Goal: Navigation & Orientation: Find specific page/section

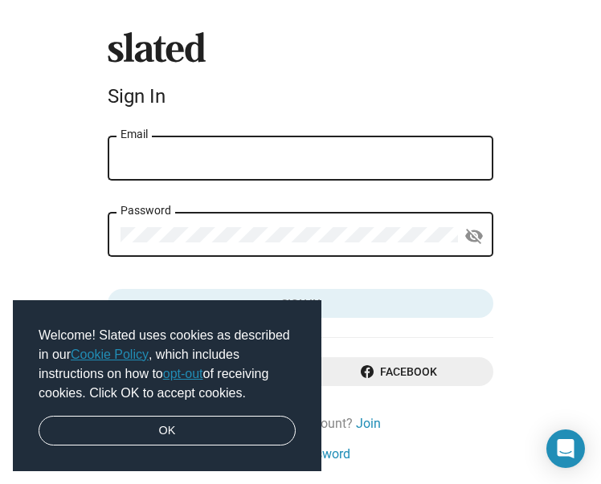
type input "[DOMAIN_NAME][EMAIL_ADDRESS][DOMAIN_NAME]"
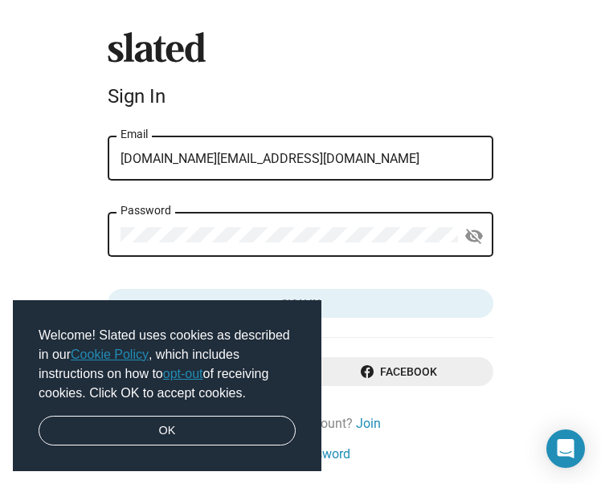
click at [300, 304] on button "Sign in" at bounding box center [301, 303] width 386 height 29
click at [230, 431] on link "OK" at bounding box center [167, 431] width 257 height 31
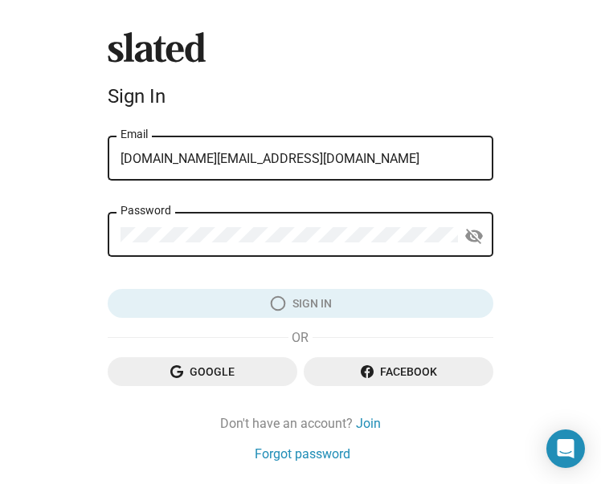
click at [172, 435] on link "OK" at bounding box center [167, 431] width 257 height 31
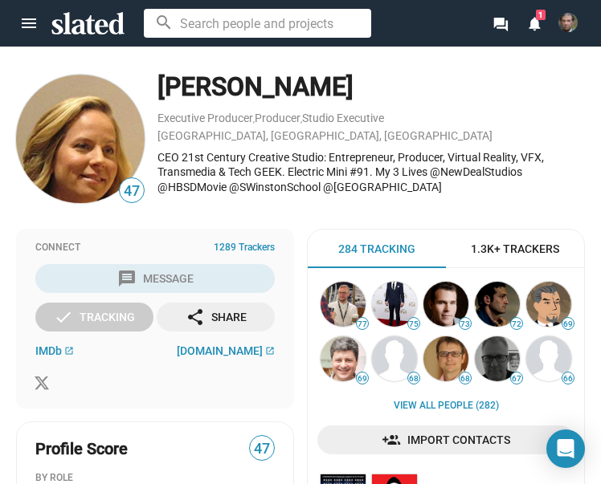
click at [541, 26] on mat-icon "notifications" at bounding box center [533, 22] width 15 height 15
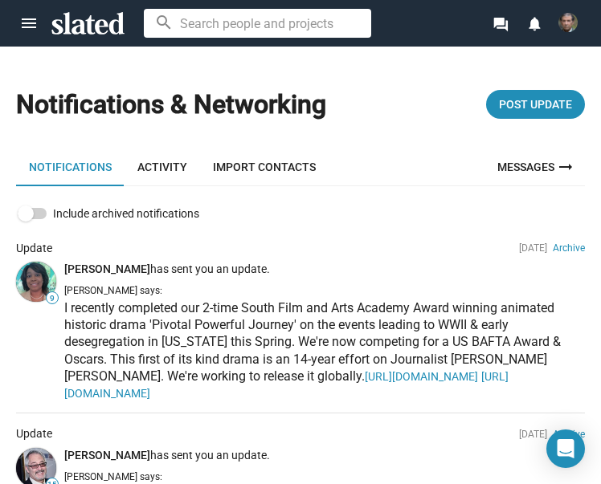
click at [566, 24] on img at bounding box center [567, 22] width 19 height 19
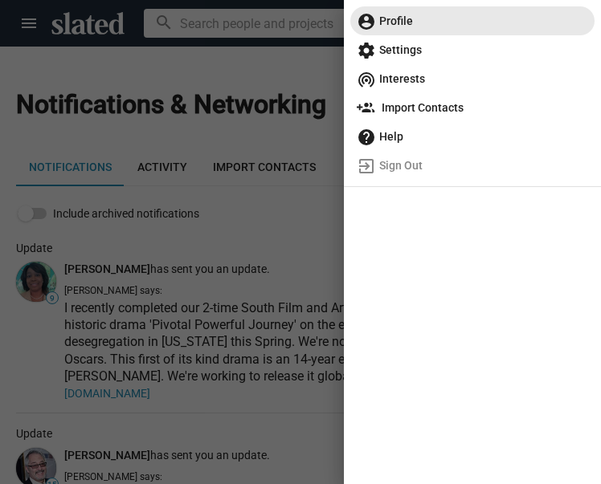
click at [397, 18] on span "account_circle Profile" at bounding box center [472, 20] width 231 height 29
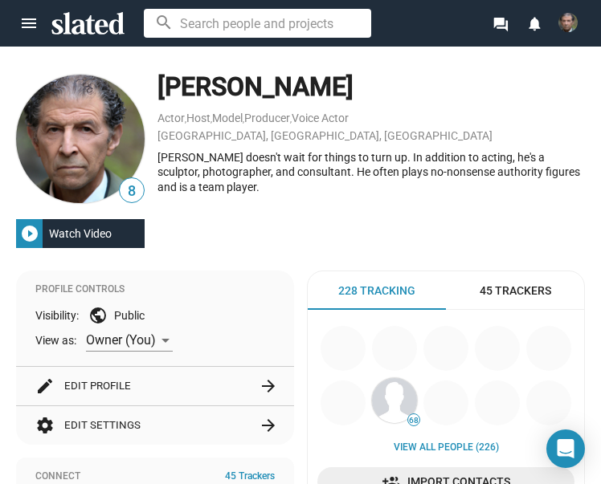
click at [100, 231] on div "Watch Video" at bounding box center [80, 233] width 75 height 29
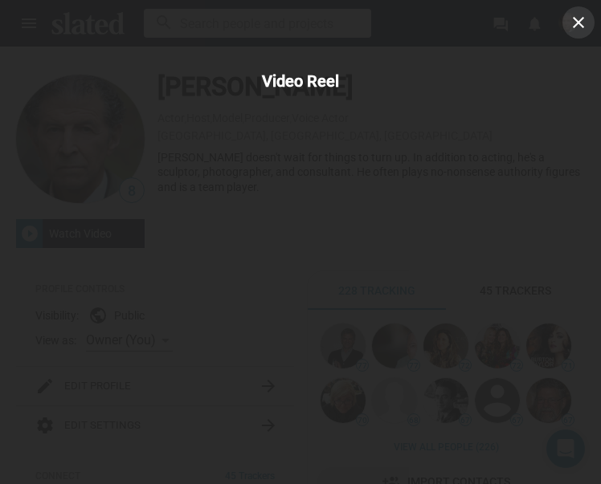
click at [581, 30] on mat-icon "close" at bounding box center [578, 22] width 19 height 19
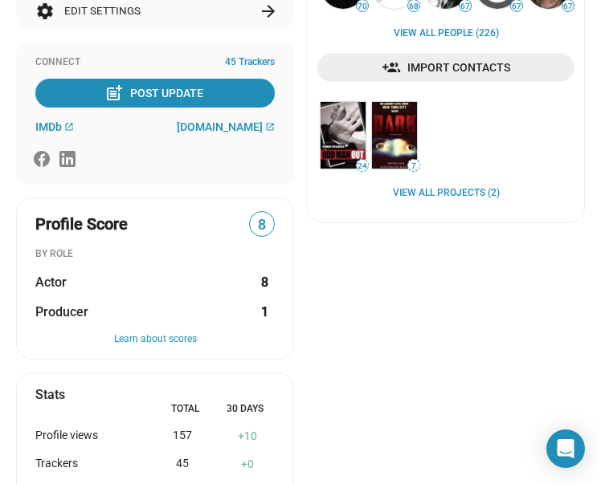
scroll to position [365, 0]
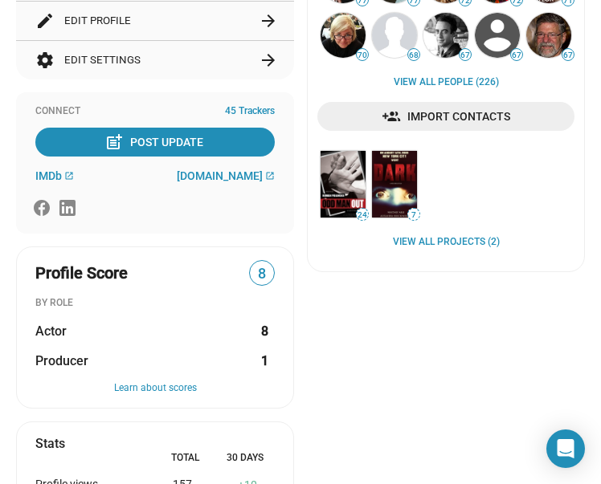
click at [474, 246] on link "View all Projects (2)" at bounding box center [446, 242] width 107 height 13
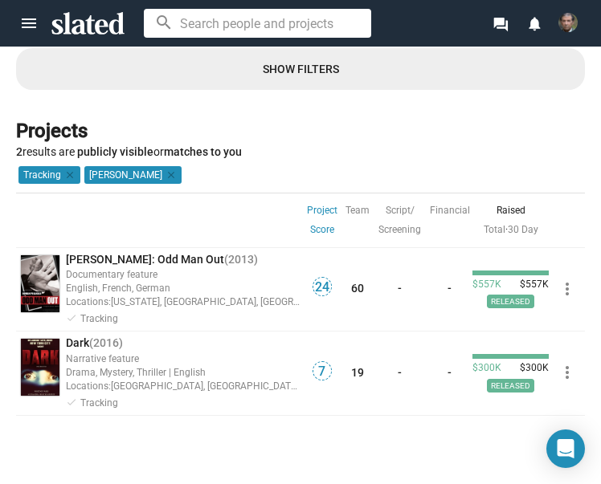
scroll to position [22, 0]
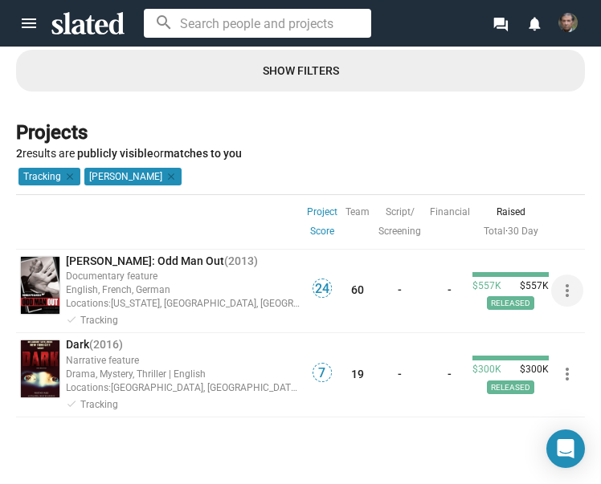
click at [573, 284] on button "more_vert" at bounding box center [567, 291] width 32 height 32
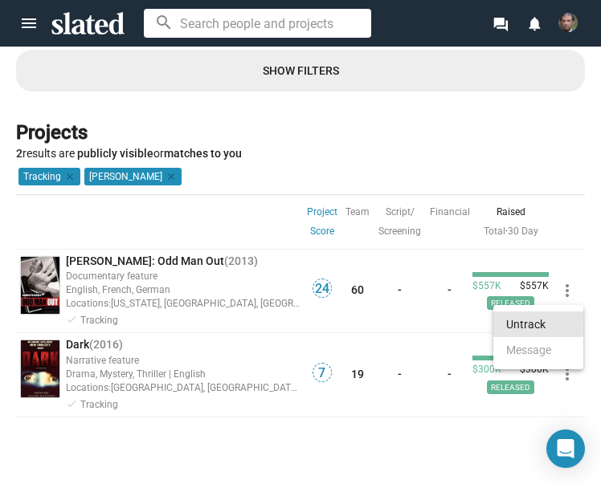
click at [529, 318] on button "Untrack" at bounding box center [538, 325] width 90 height 26
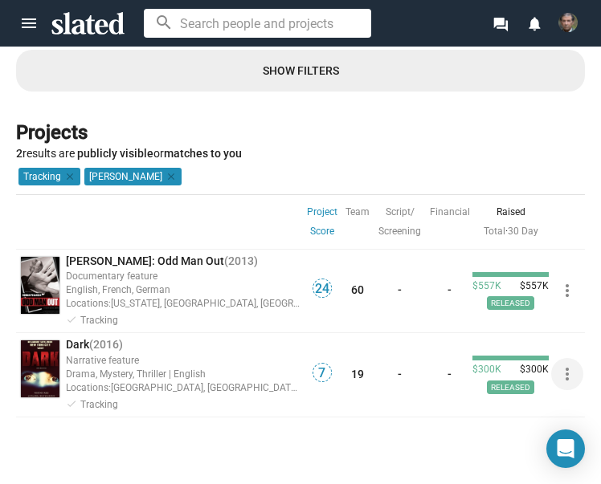
click at [565, 370] on button "more_vert" at bounding box center [567, 374] width 32 height 32
click at [539, 408] on button "Untrack" at bounding box center [538, 408] width 90 height 26
click at [164, 177] on mat-chip "[PERSON_NAME] clear" at bounding box center [132, 177] width 97 height 18
click at [377, 149] on div "Projects 2 results are publicly visible or matches to you" at bounding box center [300, 140] width 569 height 41
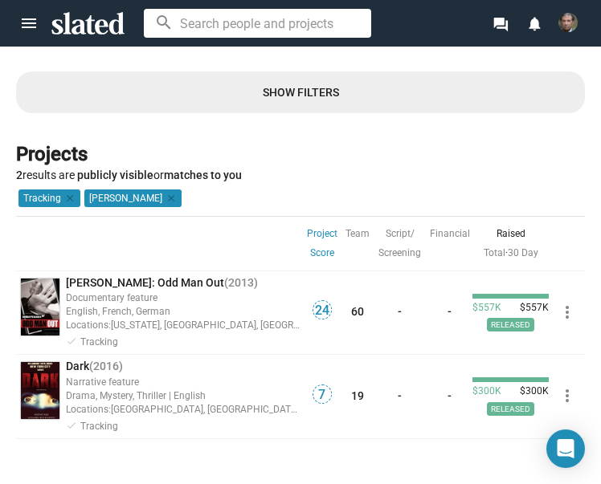
scroll to position [0, 0]
click at [569, 19] on img at bounding box center [567, 22] width 19 height 19
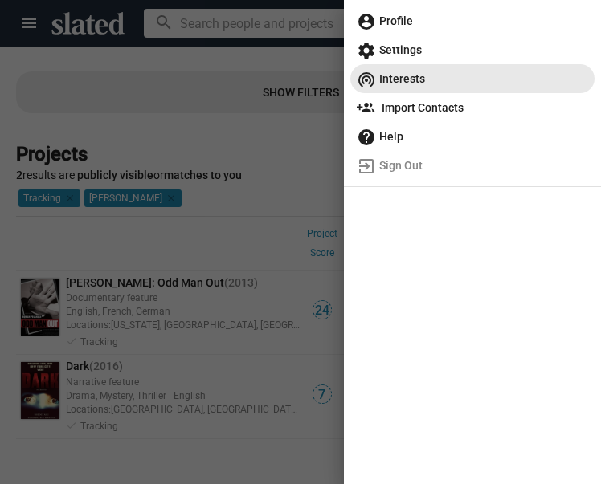
click at [426, 81] on span "wifi_tethering Interests" at bounding box center [472, 78] width 231 height 29
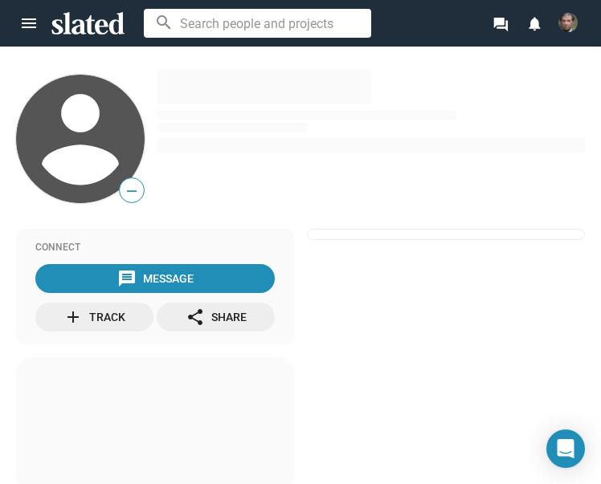
click at [504, 25] on mat-icon "forum" at bounding box center [499, 23] width 15 height 15
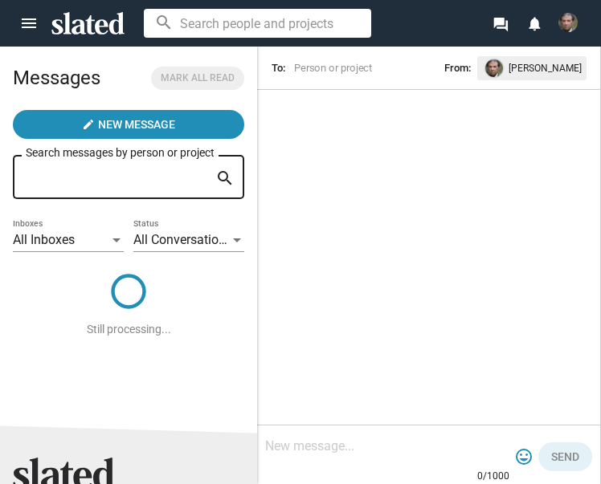
click at [331, 24] on input at bounding box center [257, 23] width 227 height 29
click at [30, 22] on mat-icon "menu" at bounding box center [28, 23] width 19 height 19
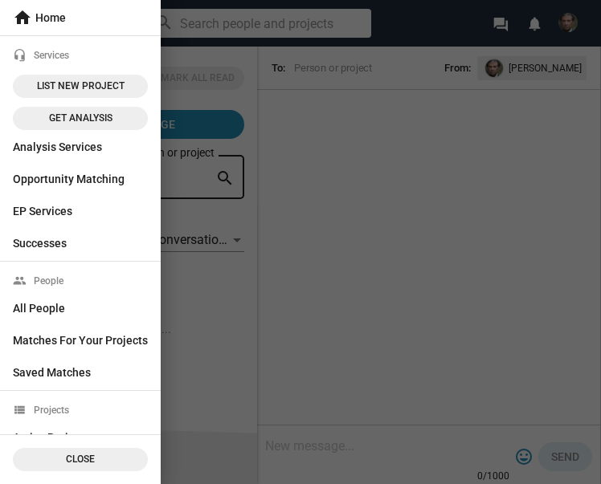
click at [567, 27] on div at bounding box center [300, 242] width 601 height 484
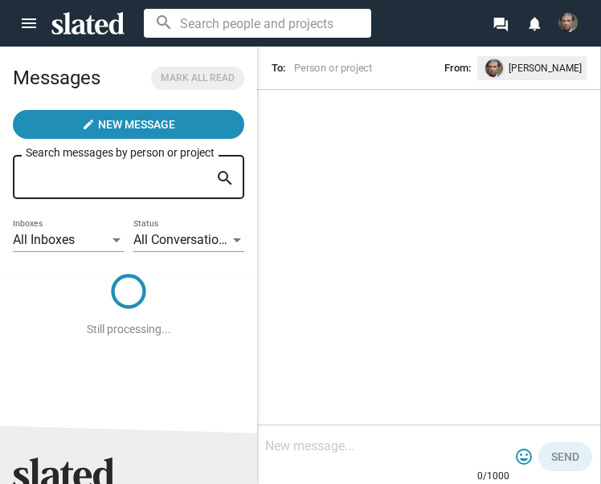
click at [567, 27] on img at bounding box center [567, 22] width 19 height 19
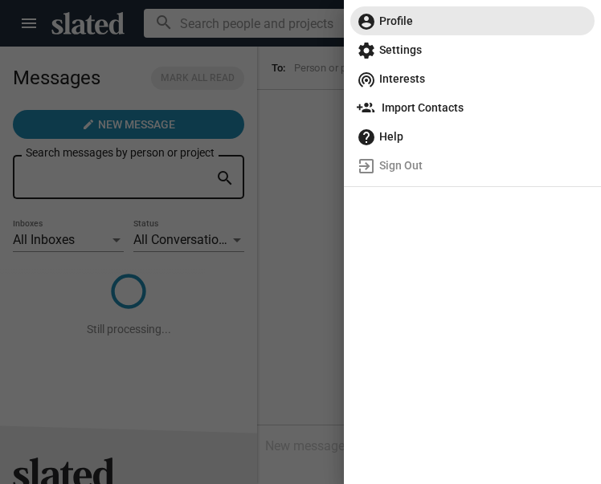
click at [409, 21] on span "account_circle Profile" at bounding box center [472, 20] width 231 height 29
